Goal: Share content

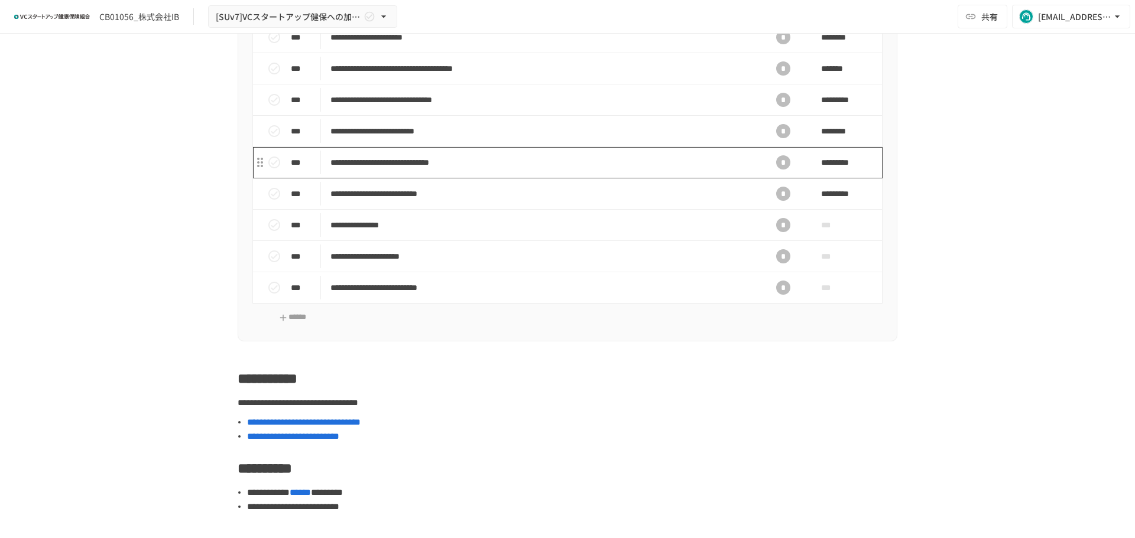
scroll to position [886, 0]
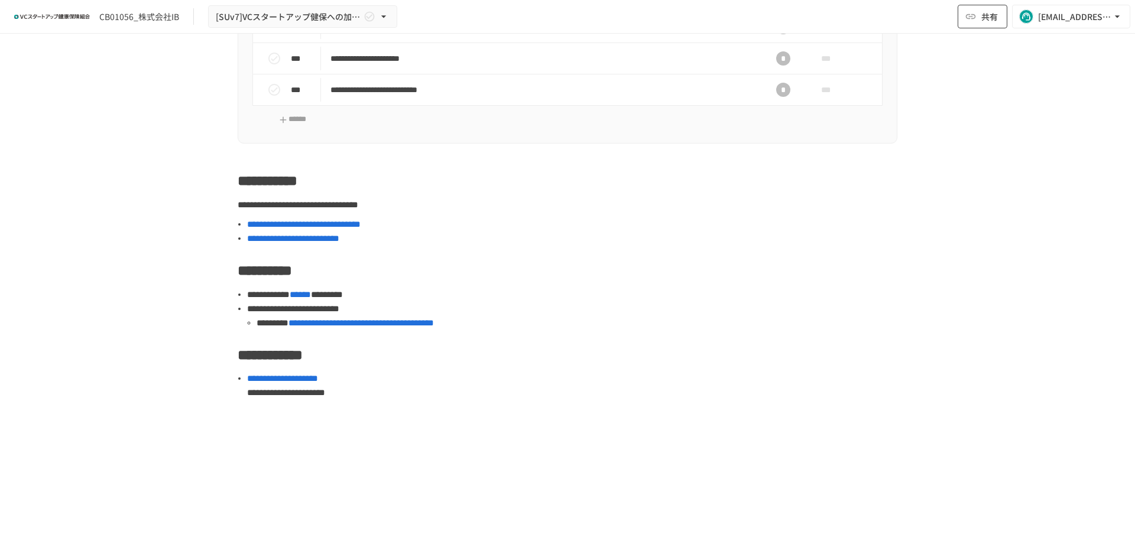
click at [980, 18] on button "共有" at bounding box center [982, 17] width 50 height 24
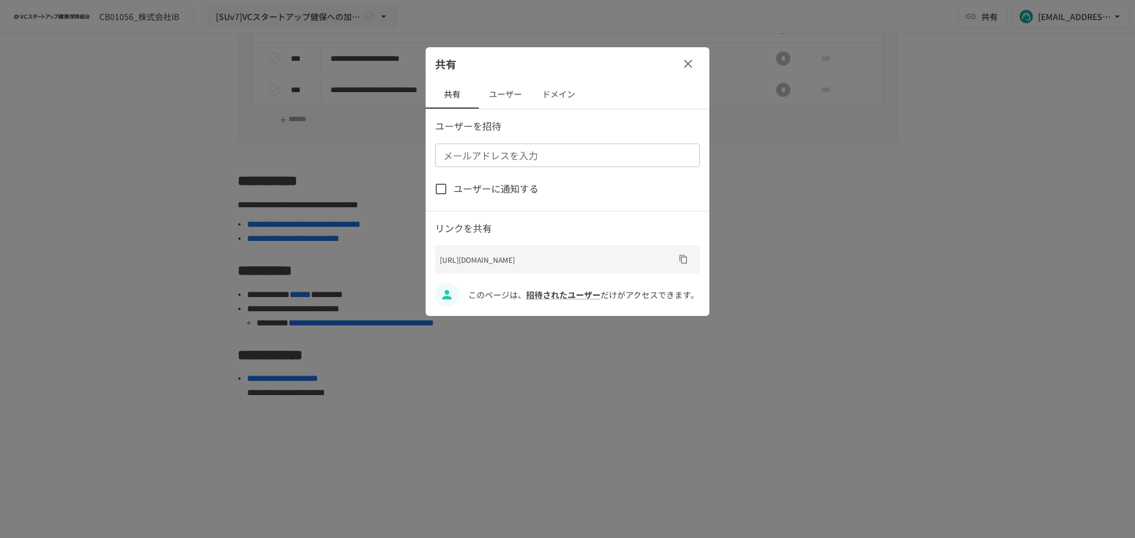
click at [519, 95] on button "ユーザー" at bounding box center [505, 94] width 53 height 28
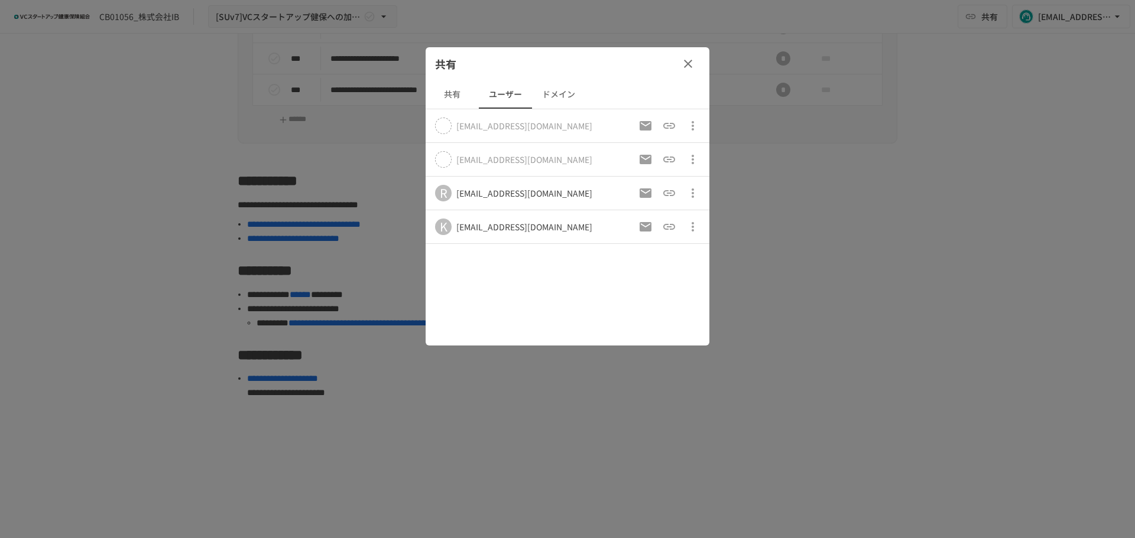
click at [686, 66] on icon "button" at bounding box center [688, 64] width 8 height 8
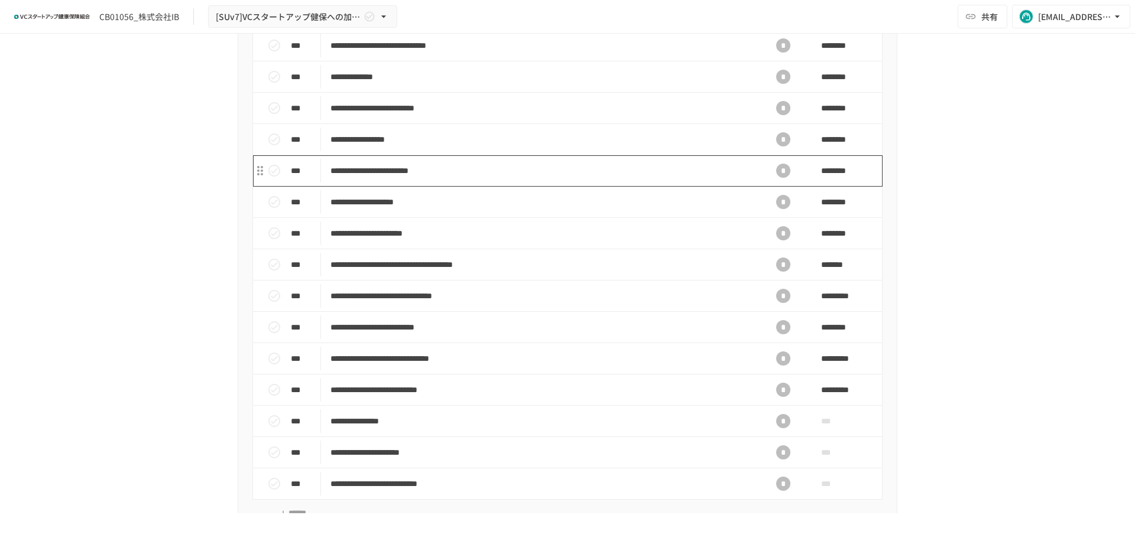
scroll to position [0, 0]
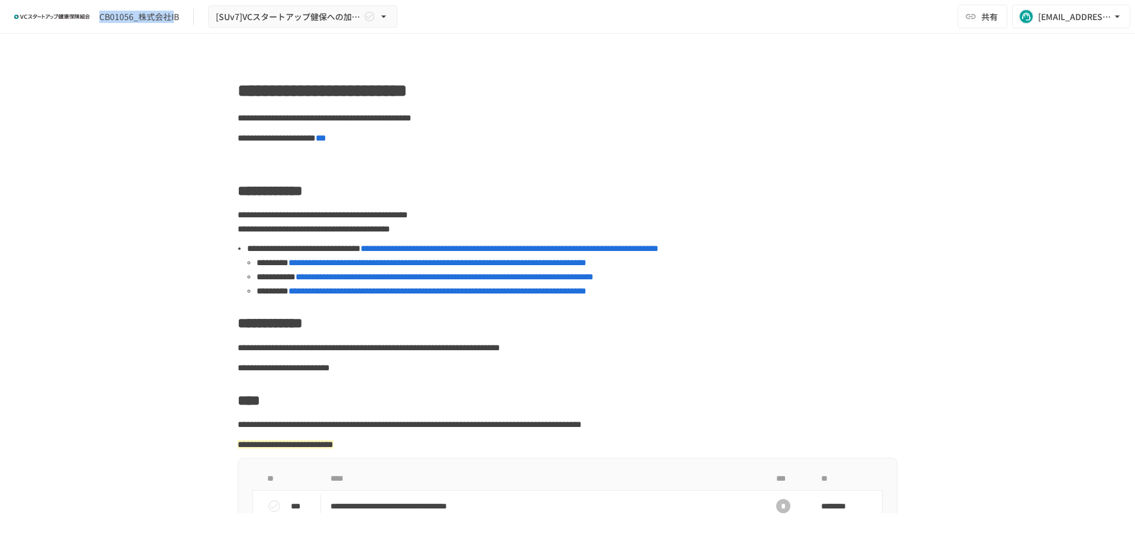
drag, startPoint x: 175, startPoint y: 20, endPoint x: 96, endPoint y: 28, distance: 79.6
click at [96, 28] on div "CB01056_株式会社IB [SUv7]VCスタートアップ健保への加入申請手続き 共有 [EMAIL_ADDRESS][DOMAIN_NAME]" at bounding box center [567, 17] width 1135 height 34
copy div "CB01056_株式会社I"
drag, startPoint x: 187, startPoint y: 18, endPoint x: 100, endPoint y: 18, distance: 86.9
click at [100, 18] on div "CB01056_株式会社IB [SUv7]VCスタートアップ健保への加入申請手続き" at bounding box center [205, 16] width 383 height 23
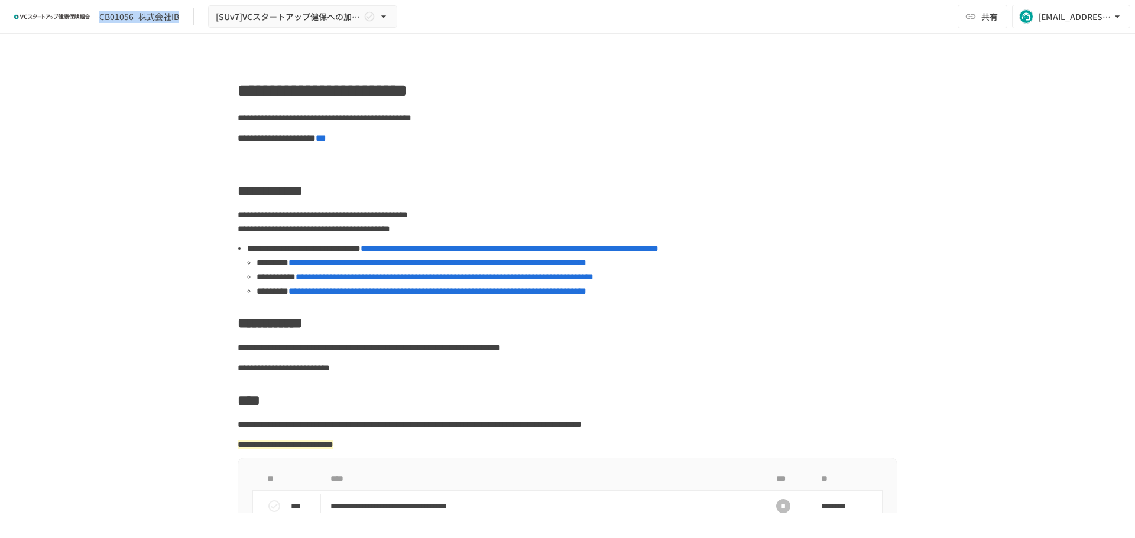
copy div "CB01056_株式会社IB"
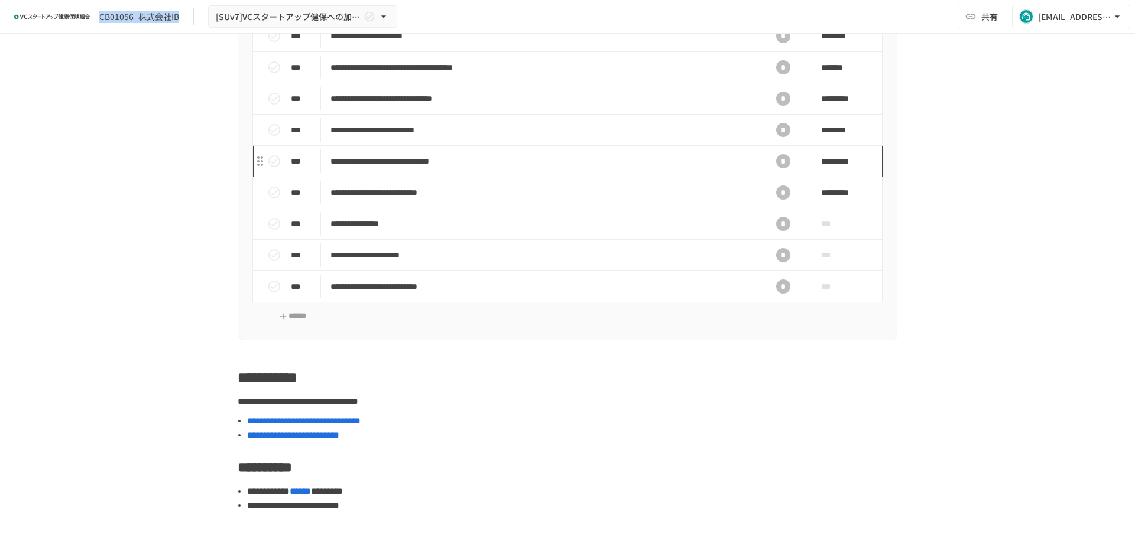
scroll to position [591, 0]
